Goal: Information Seeking & Learning: Learn about a topic

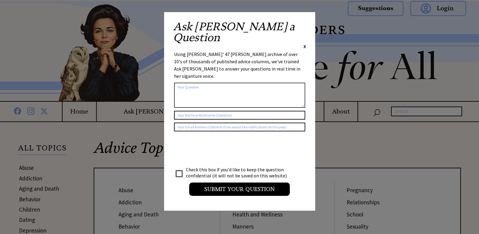
click at [304, 43] on span "X" at bounding box center [304, 46] width 3 height 6
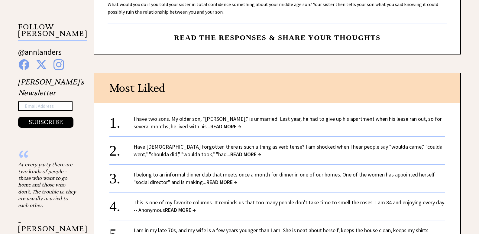
scroll to position [623, 0]
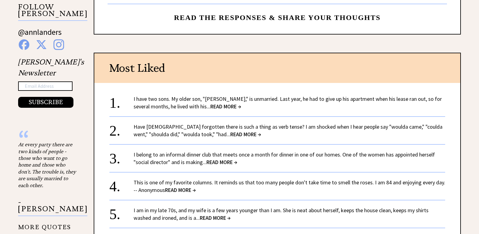
click at [210, 108] on span "READ MORE →" at bounding box center [225, 106] width 31 height 7
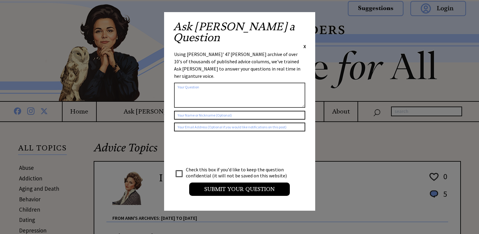
click at [304, 43] on span "X" at bounding box center [304, 46] width 3 height 6
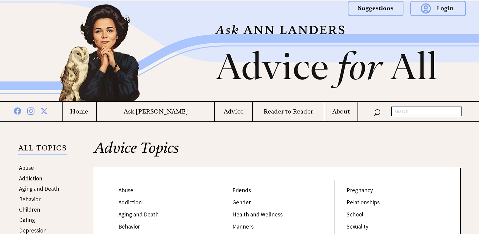
scroll to position [590, 0]
